Goal: Task Accomplishment & Management: Manage account settings

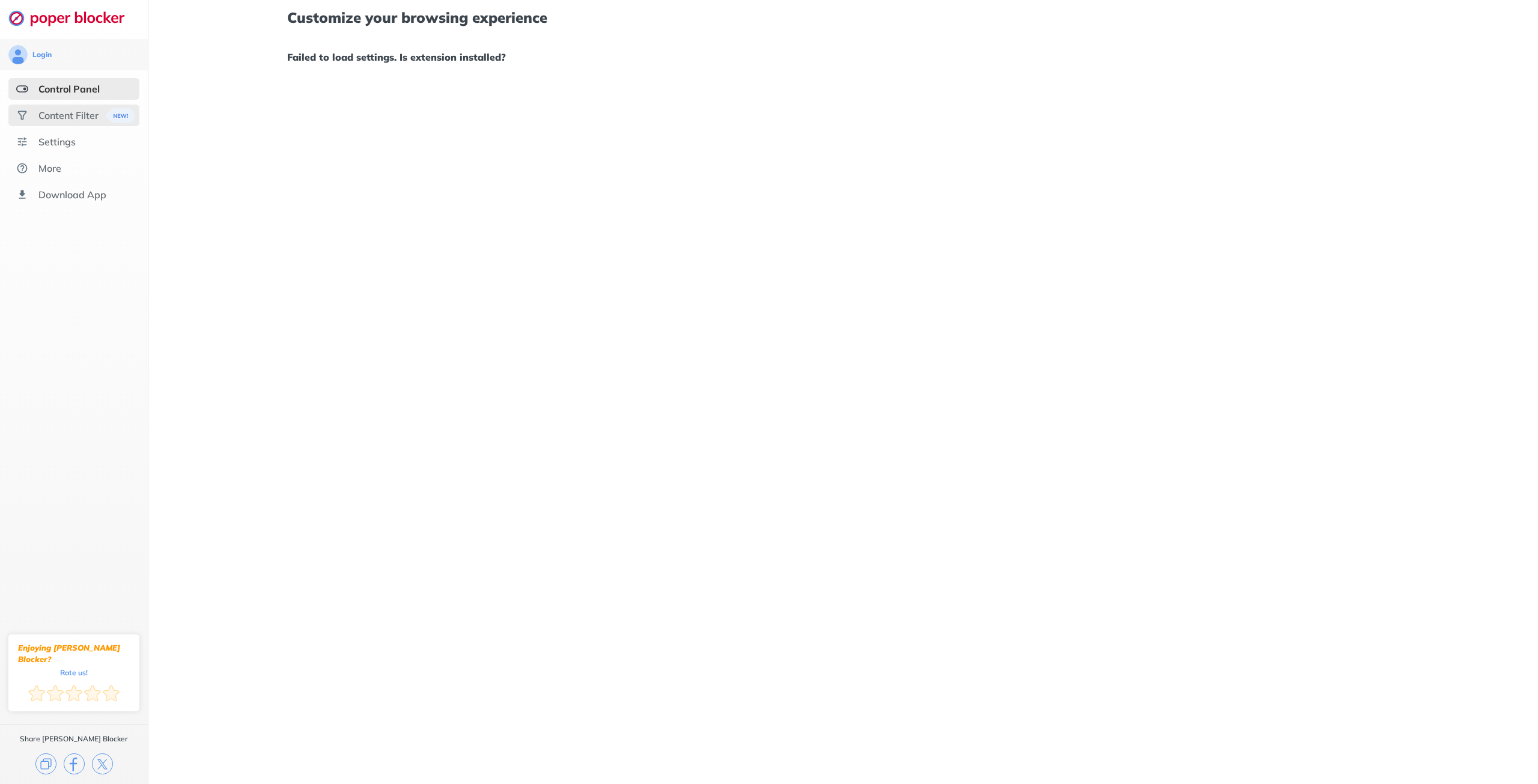
click at [73, 115] on div "Content Filter" at bounding box center [68, 116] width 60 height 12
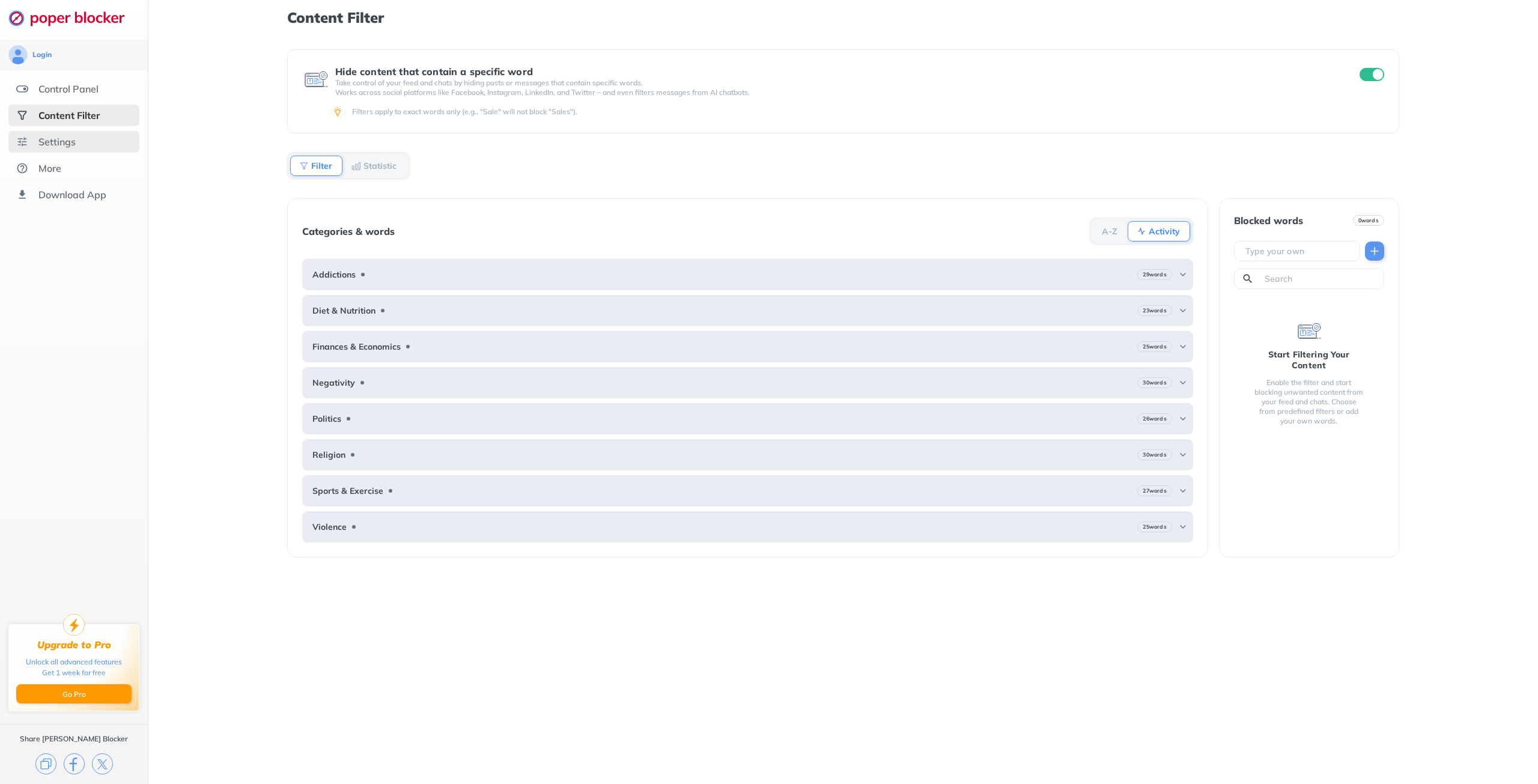
click at [63, 149] on div "Settings" at bounding box center [74, 141] width 131 height 21
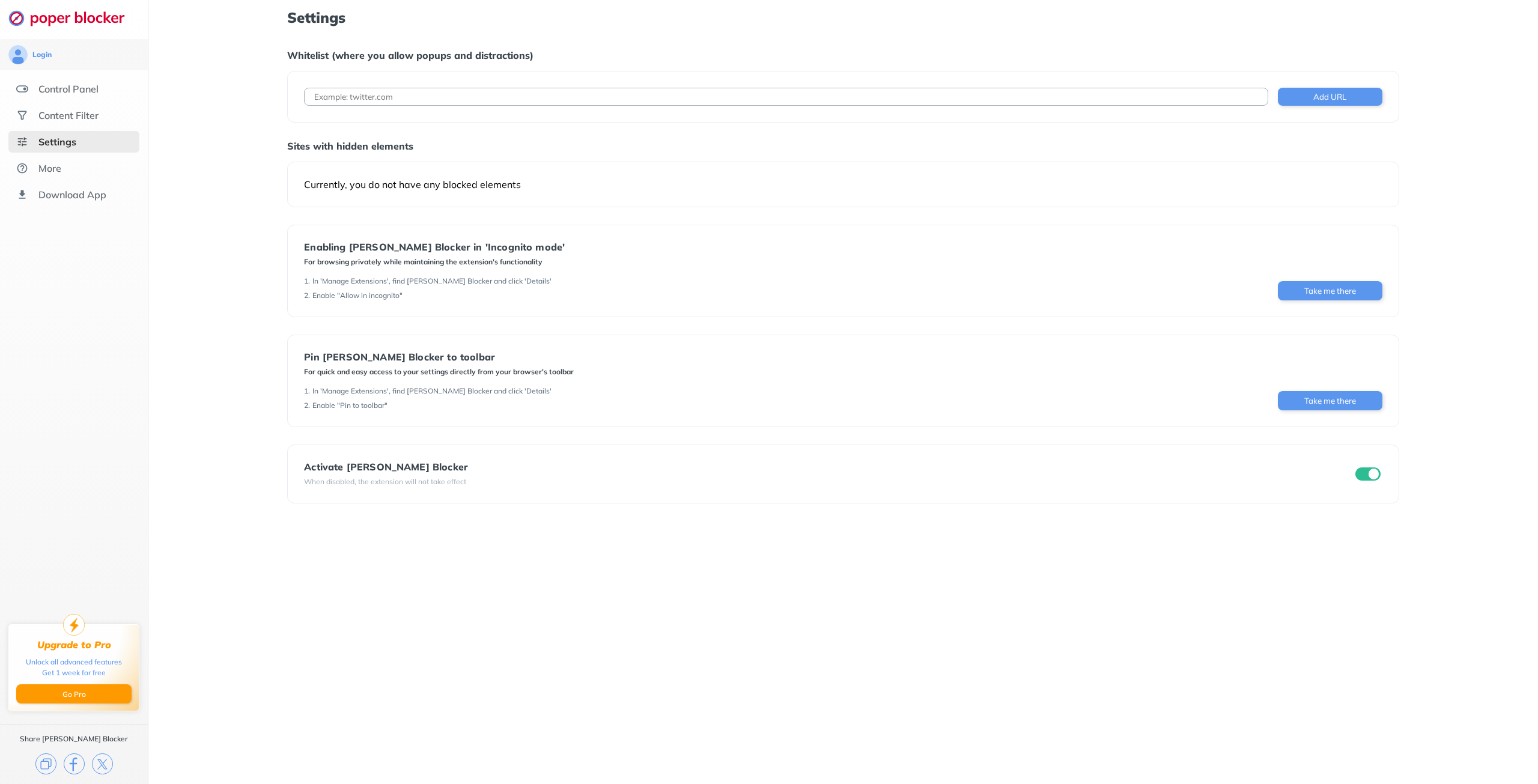
click at [461, 87] on div "Add URL" at bounding box center [843, 96] width 1111 height 52
click at [456, 94] on input at bounding box center [786, 96] width 964 height 18
paste input "[URL][DOMAIN_NAME]"
type input "[URL][DOMAIN_NAME]"
click at [1333, 97] on button "Add URL" at bounding box center [1330, 96] width 105 height 18
